Goal: Communication & Community: Answer question/provide support

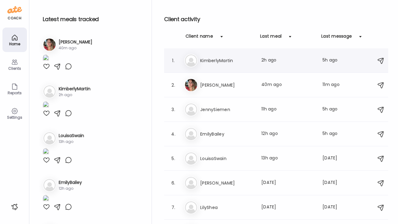
click at [226, 68] on div "1. Ki KimberlyMartin Last meal: 2h ago Last message: 5h ago I am taking a aquat…" at bounding box center [276, 60] width 224 height 24
click at [213, 61] on h3 "KimberlyMartin" at bounding box center [227, 60] width 54 height 7
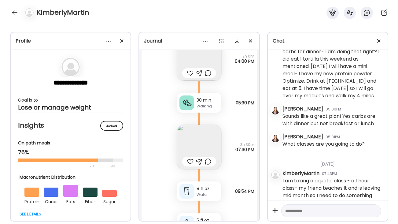
scroll to position [2495, 0]
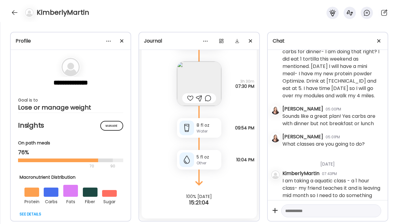
click at [293, 209] on textarea at bounding box center [325, 210] width 81 height 7
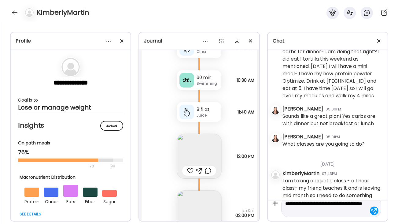
scroll to position [2222, 0]
click at [303, 203] on textarea "**********" at bounding box center [325, 207] width 81 height 15
click at [337, 212] on textarea "**********" at bounding box center [325, 207] width 81 height 15
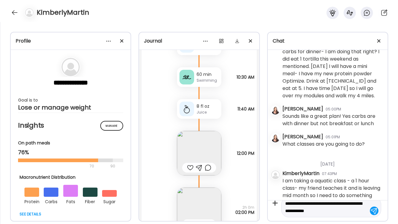
scroll to position [2233, 0]
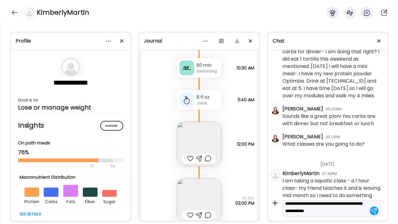
click at [206, 136] on img at bounding box center [199, 144] width 44 height 44
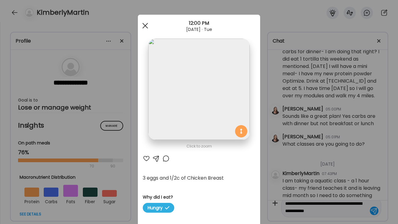
type textarea "**********"
click at [147, 25] on div at bounding box center [145, 26] width 12 height 12
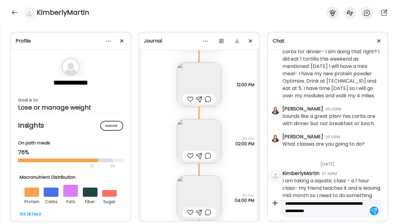
scroll to position [2327, 0]
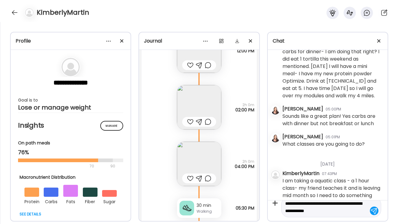
click at [199, 162] on img at bounding box center [199, 164] width 44 height 44
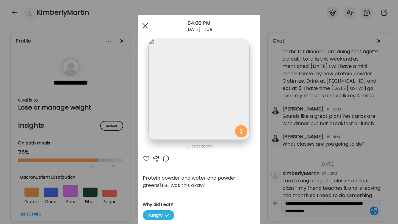
click at [145, 26] on span at bounding box center [146, 26] width 6 height 6
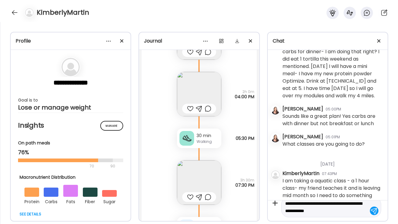
scroll to position [2398, 0]
click at [201, 176] on img at bounding box center [199, 181] width 44 height 44
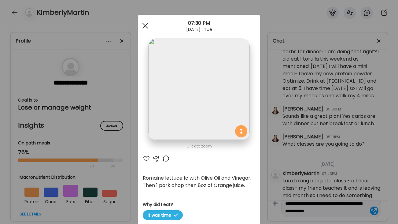
click at [143, 24] on div at bounding box center [145, 26] width 12 height 12
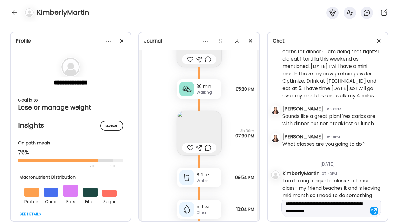
scroll to position [2495, 0]
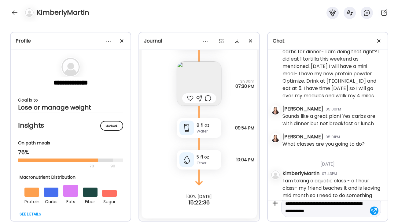
click at [337, 213] on textarea "**********" at bounding box center [325, 207] width 81 height 15
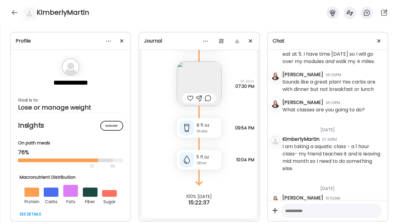
scroll to position [631, 0]
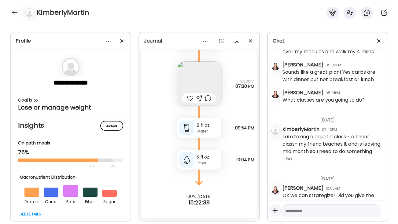
click at [275, 210] on icon at bounding box center [275, 210] width 5 height 5
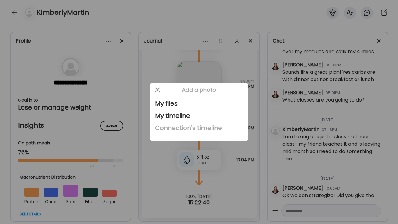
click at [190, 128] on div "Connection's timeline" at bounding box center [199, 128] width 88 height 12
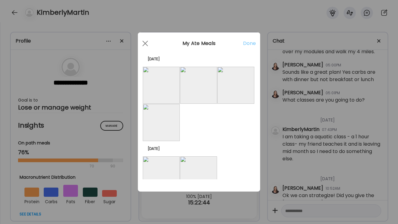
click at [198, 87] on img at bounding box center [198, 85] width 37 height 37
click at [247, 45] on div "Done" at bounding box center [249, 46] width 12 height 12
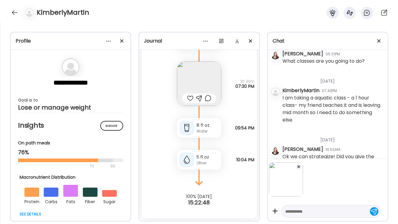
click at [299, 213] on textarea at bounding box center [325, 211] width 81 height 7
type textarea "**********"
click at [372, 210] on div at bounding box center [374, 210] width 9 height 9
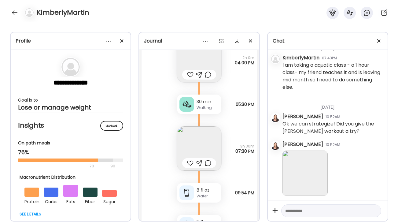
scroll to position [2449, 0]
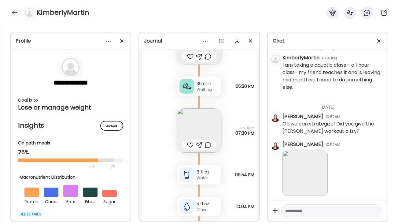
click at [201, 127] on img at bounding box center [199, 130] width 44 height 44
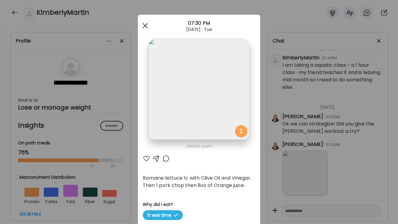
click at [143, 26] on div at bounding box center [145, 26] width 12 height 12
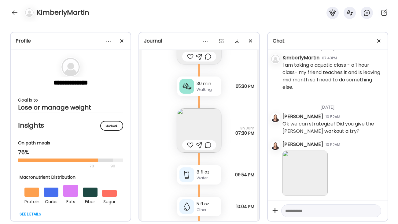
click at [204, 129] on img at bounding box center [199, 130] width 44 height 44
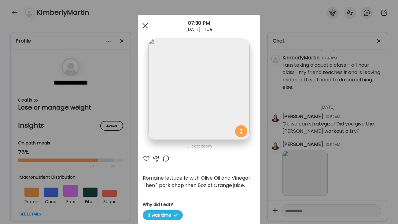
click at [144, 25] on div at bounding box center [145, 26] width 12 height 12
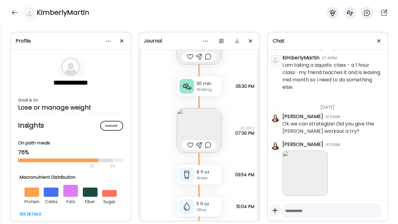
click at [274, 212] on icon at bounding box center [275, 210] width 12 height 12
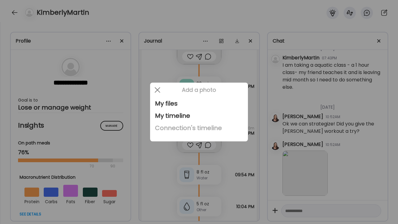
click at [181, 123] on div "Connection's timeline" at bounding box center [199, 128] width 88 height 12
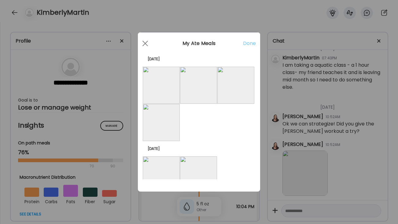
click at [162, 87] on img at bounding box center [161, 85] width 37 height 37
click at [249, 46] on div "Done" at bounding box center [249, 46] width 12 height 12
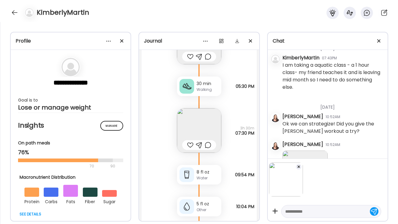
scroll to position [741, 0]
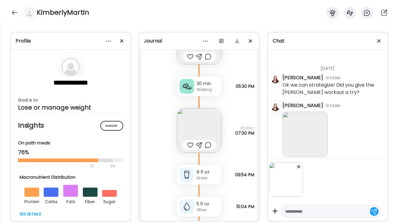
click at [290, 219] on div at bounding box center [328, 189] width 120 height 62
click at [288, 212] on textarea at bounding box center [325, 211] width 81 height 7
type textarea "**********"
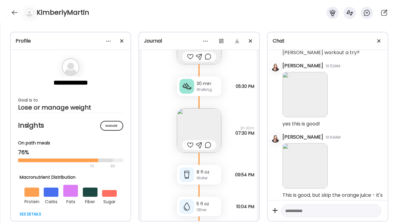
scroll to position [2495, 0]
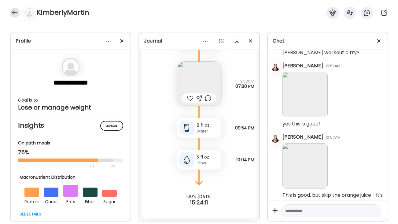
click at [14, 14] on div at bounding box center [15, 13] width 10 height 10
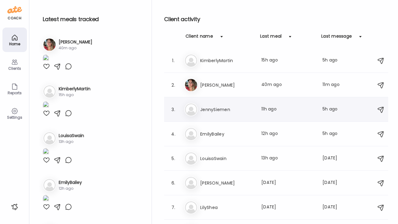
click at [212, 110] on h3 "JennySiemen" at bounding box center [227, 109] width 54 height 7
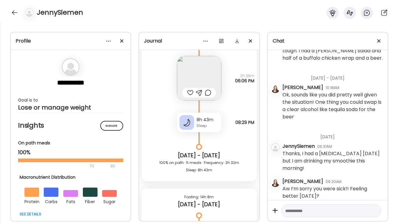
scroll to position [1861, 0]
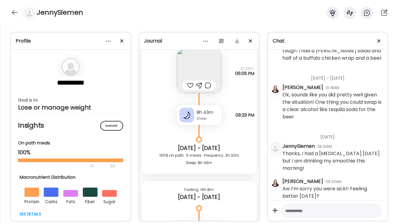
click at [290, 208] on textarea at bounding box center [325, 210] width 81 height 7
click at [301, 211] on textarea "**********" at bounding box center [325, 207] width 81 height 15
type textarea "**********"
click at [342, 212] on textarea "**********" at bounding box center [325, 207] width 81 height 15
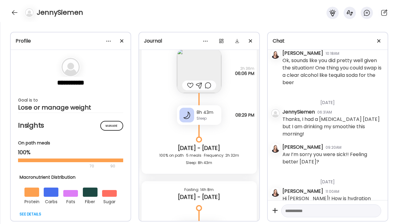
scroll to position [521, 0]
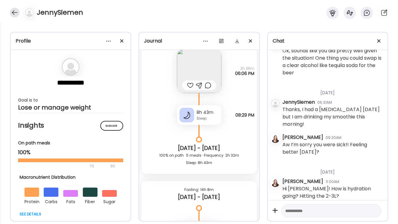
click at [11, 11] on div at bounding box center [15, 13] width 10 height 10
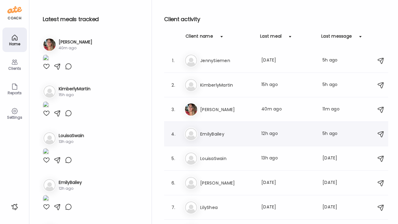
click at [226, 132] on h3 "EmilyBailey" at bounding box center [227, 133] width 54 height 7
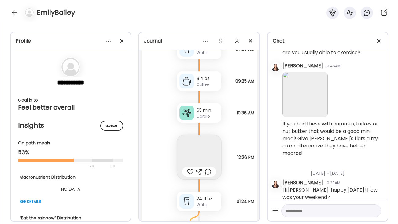
scroll to position [2428, 0]
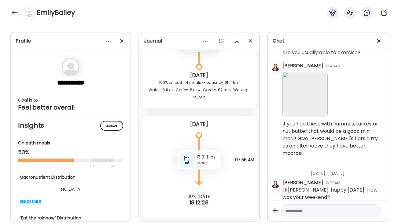
click at [308, 208] on textarea at bounding box center [325, 210] width 81 height 7
click at [302, 210] on textarea "**********" at bounding box center [325, 207] width 81 height 15
click at [362, 205] on textarea "**********" at bounding box center [325, 203] width 81 height 22
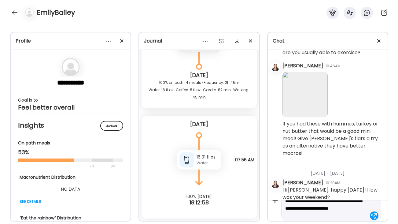
scroll to position [3, 0]
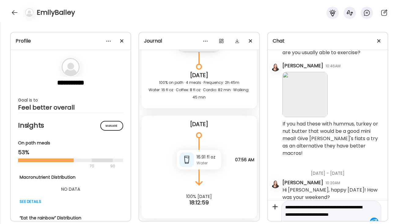
click at [322, 208] on textarea "**********" at bounding box center [325, 214] width 81 height 22
type textarea "**********"
click at [374, 219] on div at bounding box center [374, 218] width 9 height 9
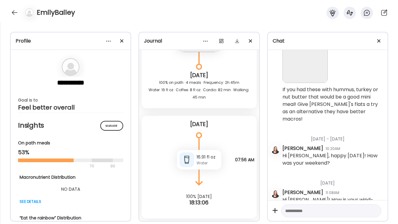
scroll to position [260, 0]
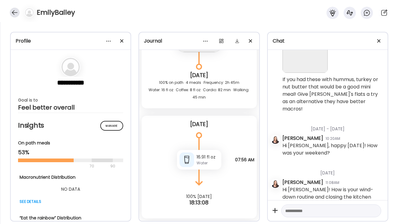
click at [15, 9] on div at bounding box center [15, 13] width 10 height 10
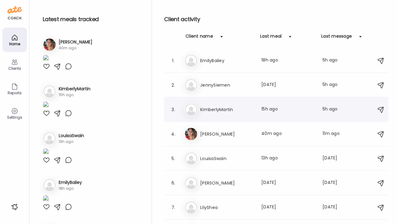
click at [223, 113] on h3 "KimberlyMartin" at bounding box center [227, 109] width 54 height 7
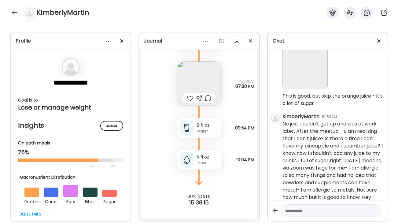
scroll to position [897, 0]
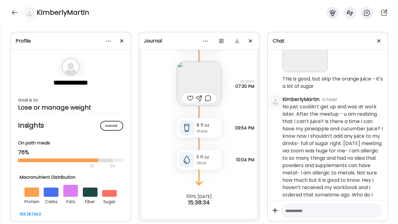
click at [323, 207] on textarea at bounding box center [325, 210] width 81 height 7
type textarea "**********"
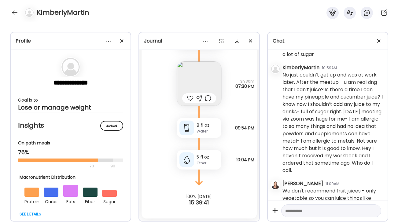
scroll to position [940, 0]
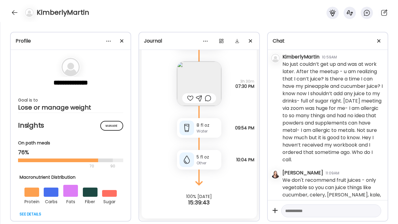
click at [317, 212] on textarea at bounding box center [325, 210] width 81 height 7
type textarea "**********"
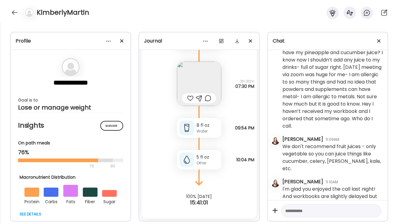
scroll to position [975, 0]
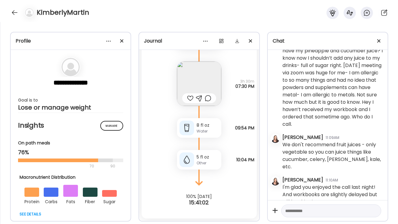
click at [294, 214] on textarea at bounding box center [325, 210] width 81 height 7
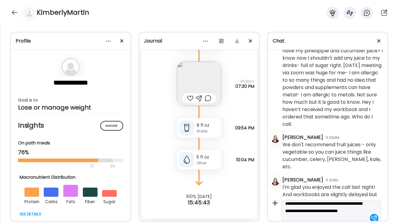
scroll to position [14, 0]
type textarea "**********"
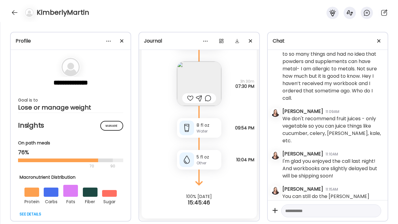
scroll to position [1003, 0]
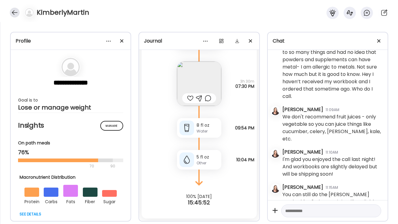
click at [13, 10] on div at bounding box center [15, 13] width 10 height 10
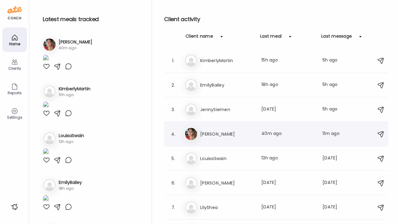
click at [229, 138] on div "Sa [PERSON_NAME] Last meal: 40m ago Last message: 11m ago Felt like I was going…" at bounding box center [277, 133] width 186 height 13
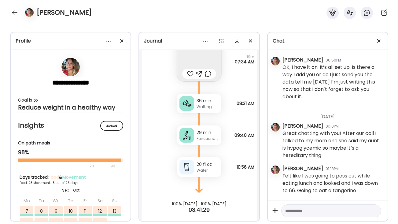
scroll to position [22061, 0]
click at [339, 213] on textarea at bounding box center [325, 210] width 81 height 7
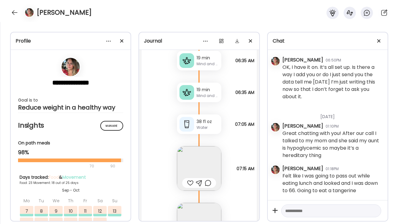
scroll to position [20045, 0]
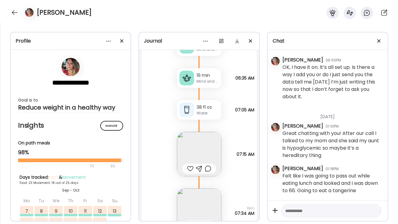
click at [204, 137] on img at bounding box center [199, 154] width 44 height 44
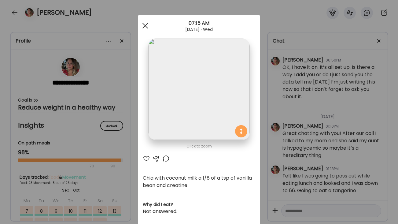
click at [147, 27] on div at bounding box center [145, 26] width 12 height 12
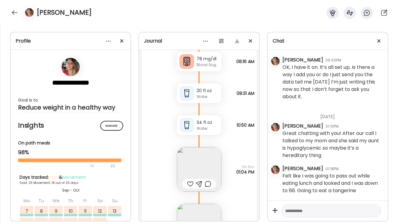
scroll to position [19413, 0]
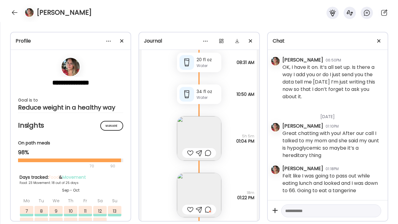
click at [196, 121] on img at bounding box center [199, 138] width 44 height 44
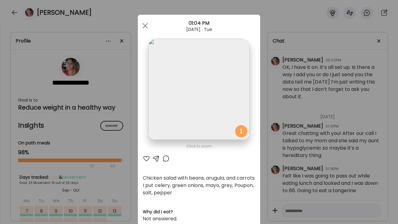
click at [144, 26] on span at bounding box center [146, 26] width 6 height 6
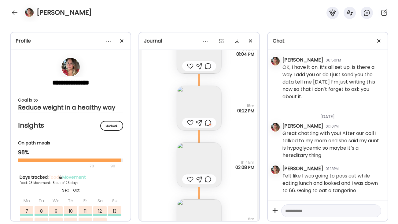
scroll to position [19507, 0]
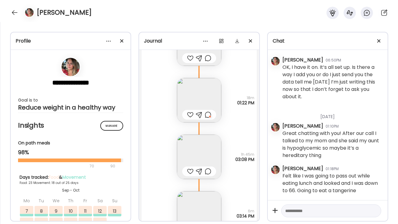
click at [198, 144] on img at bounding box center [199, 157] width 44 height 44
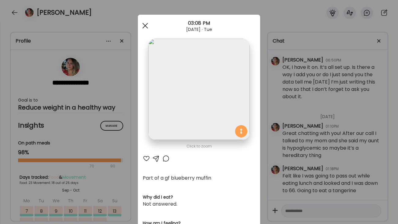
click at [149, 28] on div at bounding box center [145, 26] width 12 height 12
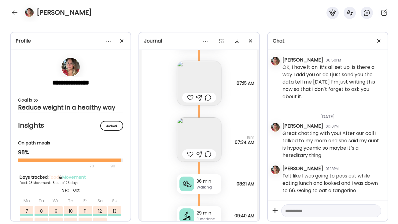
scroll to position [20196, 0]
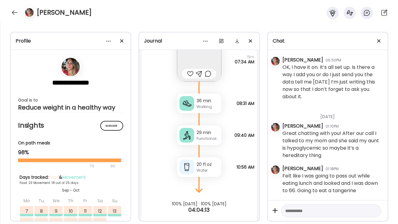
click at [324, 214] on textarea at bounding box center [325, 210] width 81 height 7
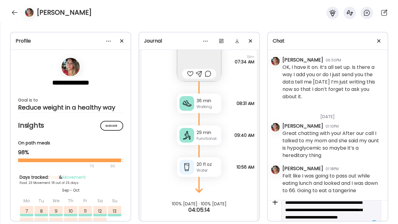
scroll to position [17, 0]
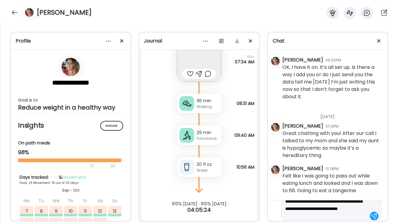
drag, startPoint x: 333, startPoint y: 215, endPoint x: 347, endPoint y: 210, distance: 14.6
click at [347, 210] on textarea "**********" at bounding box center [325, 204] width 81 height 29
type textarea "**********"
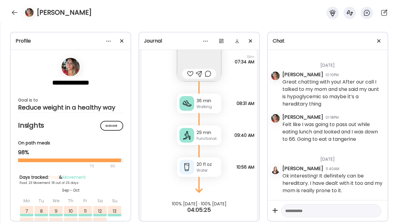
scroll to position [22113, 0]
click at [330, 206] on div at bounding box center [331, 210] width 100 height 13
click at [316, 213] on textarea at bounding box center [325, 210] width 81 height 7
type textarea "**********"
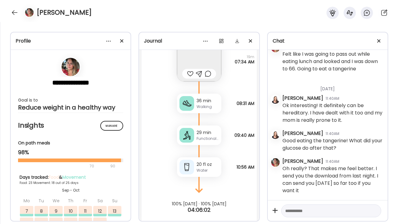
scroll to position [22184, 0]
click at [318, 210] on textarea at bounding box center [325, 210] width 81 height 7
drag, startPoint x: 323, startPoint y: 209, endPoint x: 351, endPoint y: 203, distance: 28.3
click at [351, 203] on textarea "**********" at bounding box center [325, 207] width 81 height 15
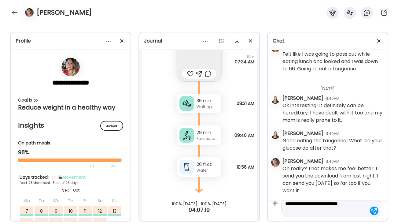
scroll to position [0, 0]
type textarea "**********"
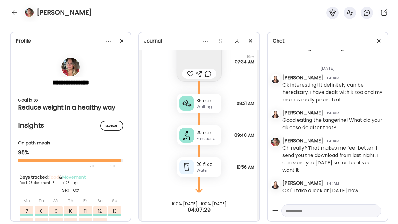
scroll to position [22204, 0]
click at [321, 210] on textarea at bounding box center [325, 210] width 81 height 7
drag, startPoint x: 361, startPoint y: 211, endPoint x: 304, endPoint y: 213, distance: 57.2
click at [304, 213] on textarea "**********" at bounding box center [325, 203] width 81 height 22
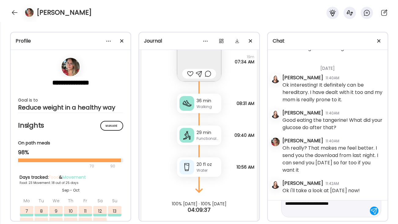
scroll to position [3, 0]
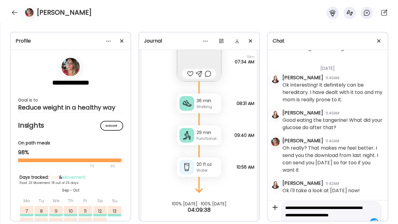
click at [309, 216] on textarea "**********" at bounding box center [325, 215] width 81 height 22
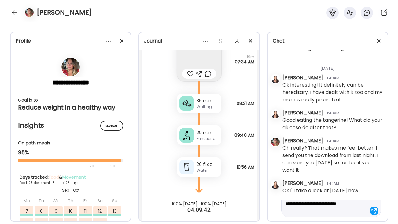
click at [325, 213] on textarea "**********" at bounding box center [325, 203] width 81 height 22
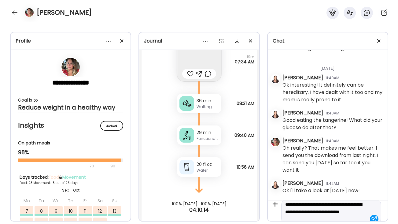
scroll to position [7, 0]
type textarea "**********"
click at [374, 217] on div at bounding box center [374, 217] width 9 height 9
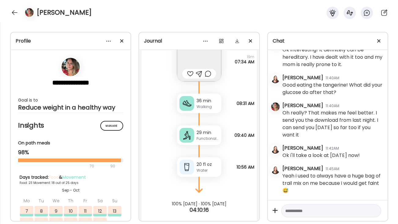
scroll to position [22240, 0]
click at [291, 209] on textarea at bounding box center [325, 210] width 81 height 7
type textarea "**********"
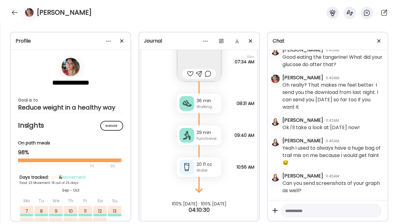
scroll to position [22268, 0]
click at [15, 12] on div at bounding box center [15, 13] width 10 height 10
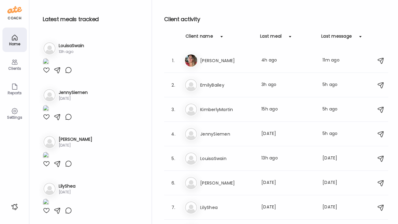
scroll to position [163, 0]
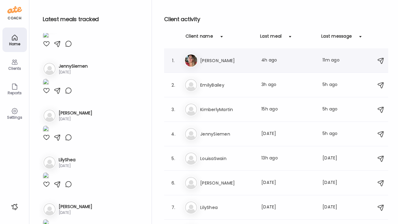
click at [217, 55] on div "Sa [PERSON_NAME] Last meal: 4h ago Last message: 11m ago" at bounding box center [277, 60] width 186 height 13
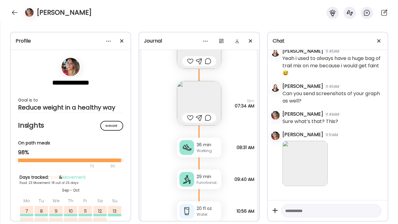
scroll to position [22357, 0]
click at [316, 164] on img at bounding box center [305, 163] width 45 height 45
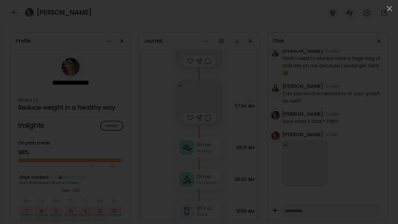
click at [307, 124] on div at bounding box center [199, 112] width 388 height 214
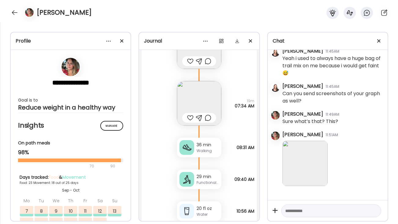
click at [304, 147] on img at bounding box center [305, 163] width 45 height 45
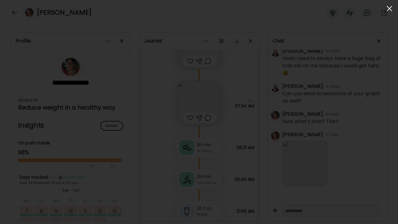
click at [389, 8] on div at bounding box center [390, 8] width 12 height 12
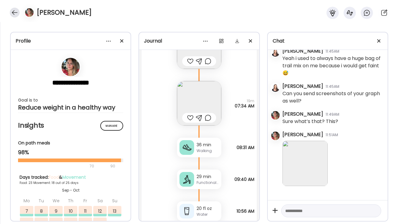
click at [14, 9] on div at bounding box center [15, 13] width 10 height 10
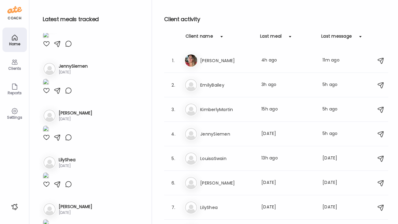
scroll to position [163, 0]
click at [205, 61] on h3 "[PERSON_NAME]" at bounding box center [227, 60] width 54 height 7
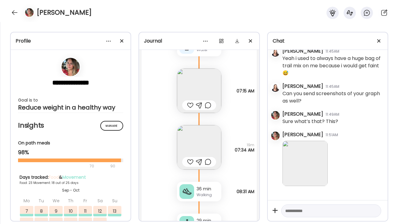
scroll to position [22357, 0]
click at [305, 165] on img at bounding box center [305, 163] width 45 height 45
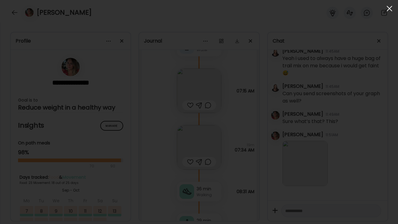
click at [388, 12] on div at bounding box center [390, 8] width 12 height 12
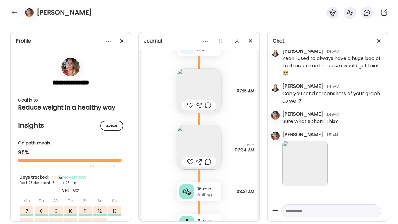
scroll to position [20196, 0]
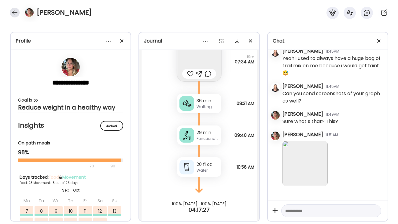
click at [15, 11] on div at bounding box center [15, 13] width 10 height 10
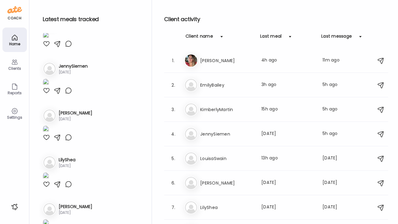
scroll to position [163, 0]
click at [225, 60] on h3 "[PERSON_NAME]" at bounding box center [227, 60] width 54 height 7
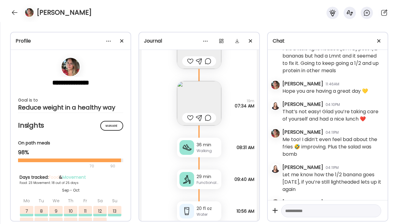
scroll to position [19928, 0]
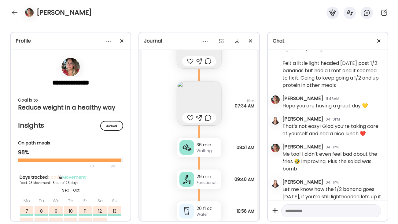
click at [294, 213] on textarea at bounding box center [325, 210] width 81 height 7
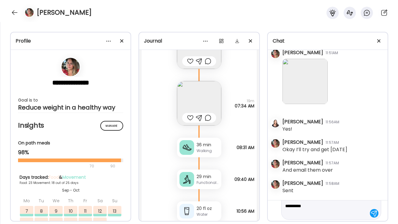
scroll to position [34, 0]
type textarea "**********"
click at [374, 215] on div at bounding box center [374, 213] width 9 height 9
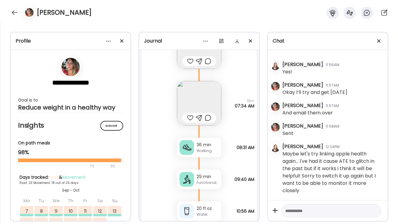
scroll to position [22497, 0]
click at [313, 212] on textarea at bounding box center [325, 210] width 81 height 7
type textarea "**********"
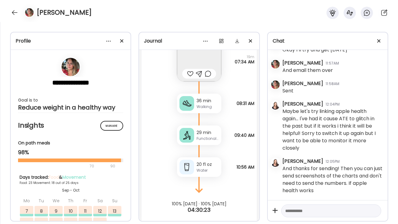
scroll to position [20090, 0]
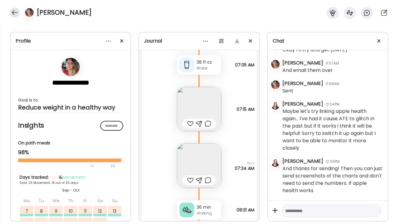
click at [16, 14] on div at bounding box center [15, 13] width 10 height 10
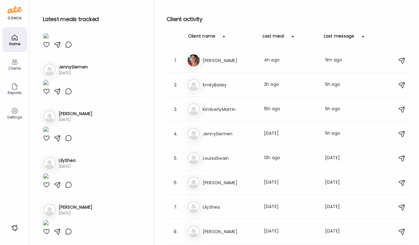
scroll to position [158, 0]
